Goal: Task Accomplishment & Management: Complete application form

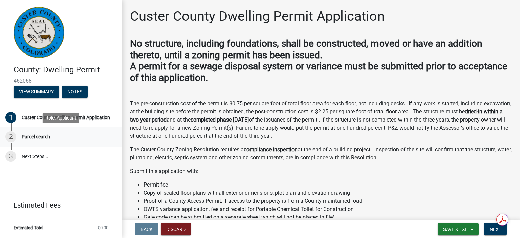
click at [39, 136] on div "Parcel search" at bounding box center [36, 136] width 28 height 5
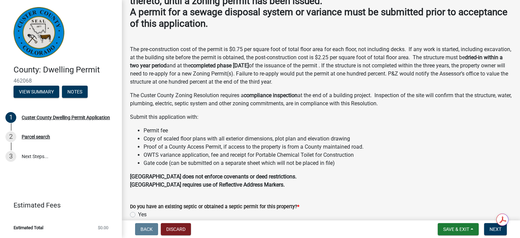
scroll to position [96, 0]
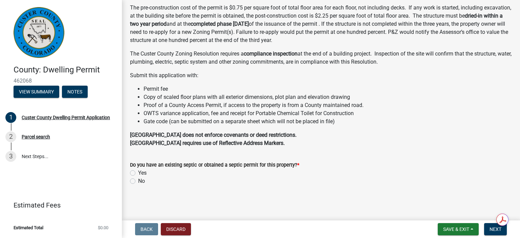
click at [138, 173] on label "Yes" at bounding box center [142, 173] width 8 height 8
click at [138, 173] on input "Yes" at bounding box center [140, 171] width 4 height 4
radio input "true"
click at [489, 228] on button "Next" at bounding box center [495, 229] width 23 height 12
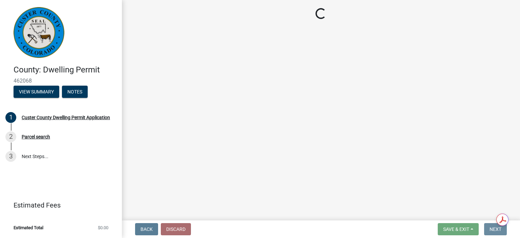
scroll to position [0, 0]
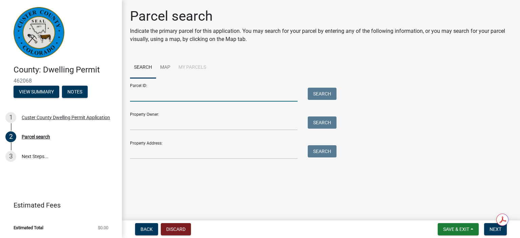
click at [263, 98] on input "Parcel ID:" at bounding box center [214, 95] width 168 height 14
paste input "0010111980"
type input "0010111980"
click at [321, 93] on button "Search" at bounding box center [322, 94] width 29 height 12
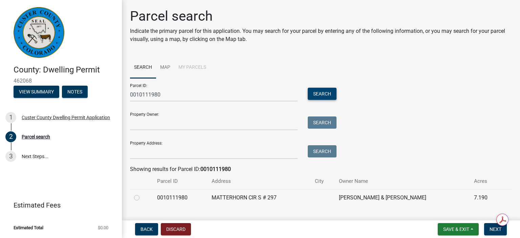
scroll to position [14, 0]
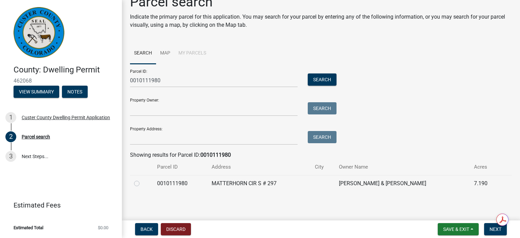
click at [142, 179] on label at bounding box center [142, 179] width 0 height 0
click at [142, 182] on input "radio" at bounding box center [144, 181] width 4 height 4
radio input "true"
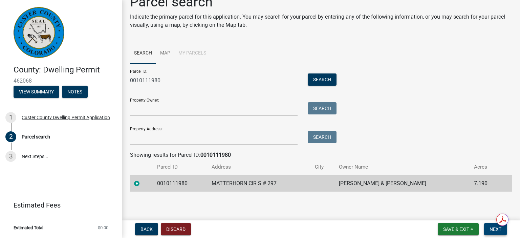
click at [493, 228] on span "Next" at bounding box center [495, 228] width 12 height 5
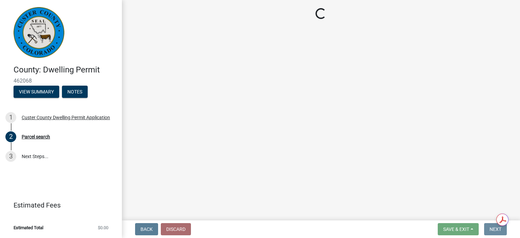
scroll to position [0, 0]
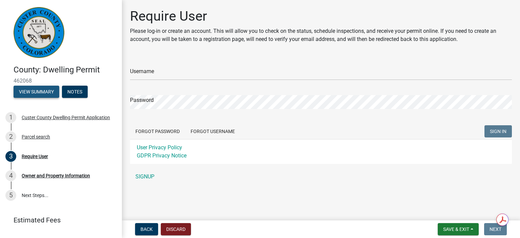
click at [29, 89] on button "View Summary" at bounding box center [37, 92] width 46 height 12
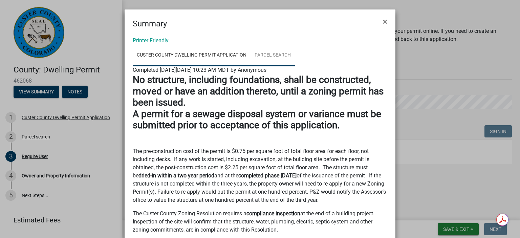
click at [269, 53] on link "Parcel search" at bounding box center [272, 56] width 44 height 22
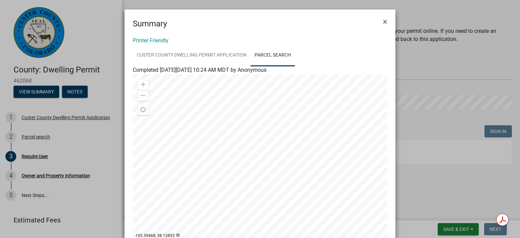
click at [275, 136] on div at bounding box center [260, 158] width 255 height 169
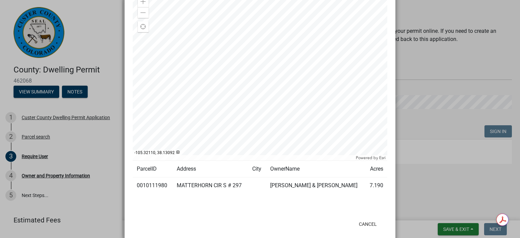
scroll to position [95, 0]
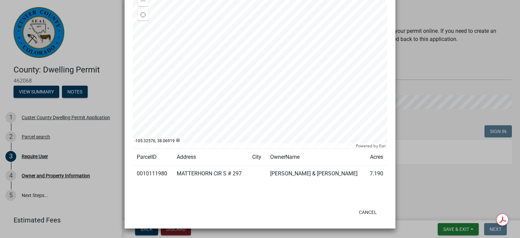
click at [211, 173] on td "MATTERHORN CIR S # 297" at bounding box center [210, 174] width 75 height 17
click at [145, 175] on td "0010111980" at bounding box center [153, 174] width 40 height 17
click at [264, 86] on div at bounding box center [260, 63] width 255 height 169
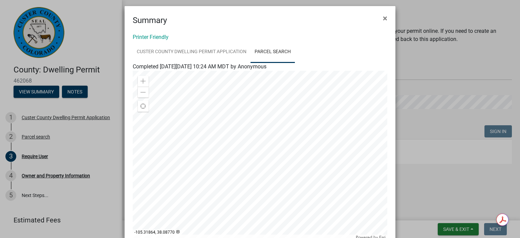
scroll to position [0, 0]
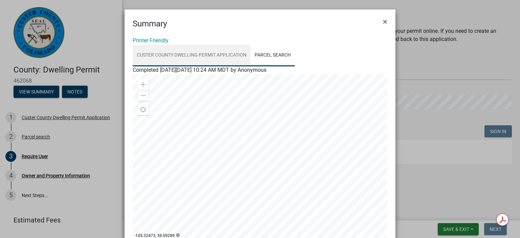
click at [217, 54] on link "Custer County Dwelling Permit Application" at bounding box center [192, 56] width 118 height 22
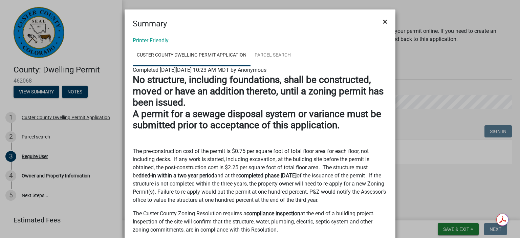
click at [383, 20] on span "×" at bounding box center [385, 21] width 4 height 9
